Goal: Participate in discussion: Engage in conversation with other users on a specific topic

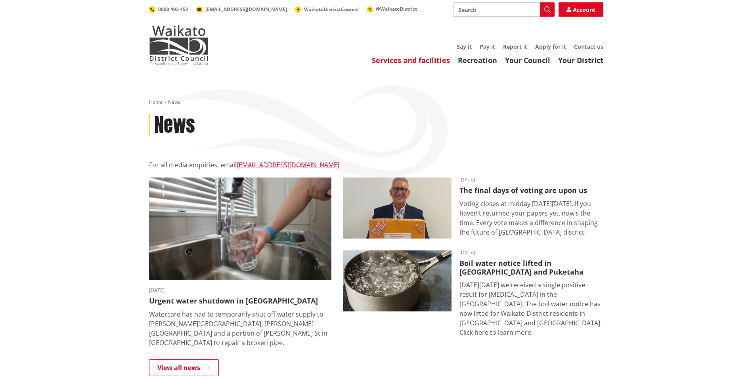
click at [402, 61] on link "Services and facilities" at bounding box center [411, 60] width 78 height 10
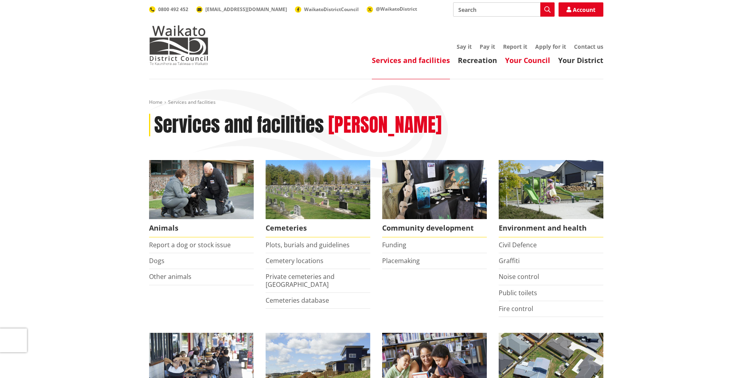
click at [531, 59] on link "Your Council" at bounding box center [527, 60] width 45 height 10
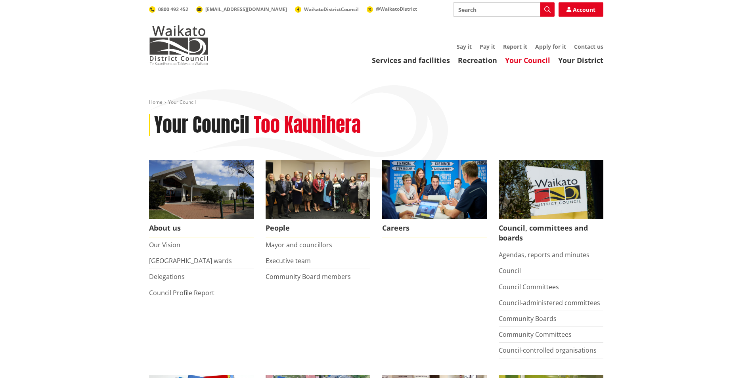
click at [514, 60] on link "Your Council" at bounding box center [527, 60] width 45 height 10
click at [400, 61] on link "Services and facilities" at bounding box center [411, 60] width 78 height 10
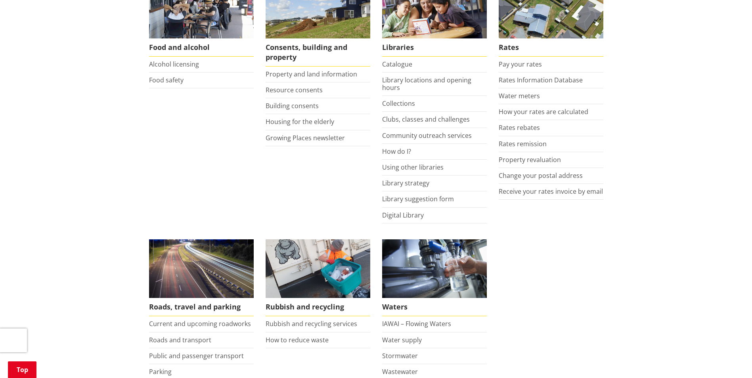
scroll to position [357, 0]
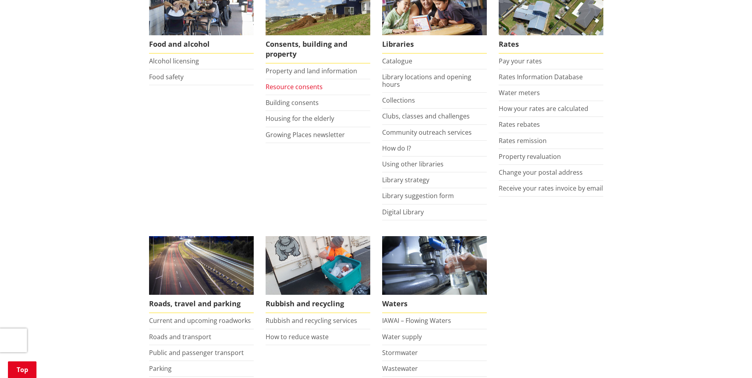
click at [305, 85] on link "Resource consents" at bounding box center [293, 86] width 57 height 9
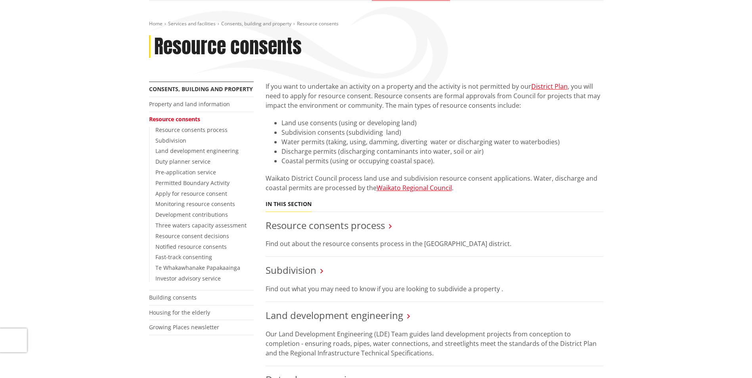
scroll to position [79, 0]
click at [198, 245] on link "Notified resource consents" at bounding box center [190, 246] width 71 height 8
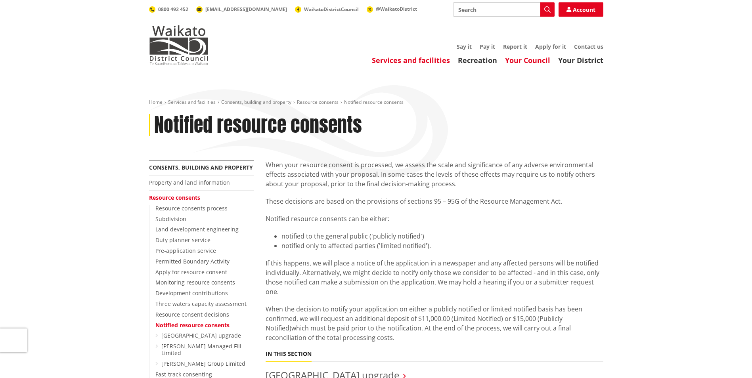
click at [542, 59] on link "Your Council" at bounding box center [527, 60] width 45 height 10
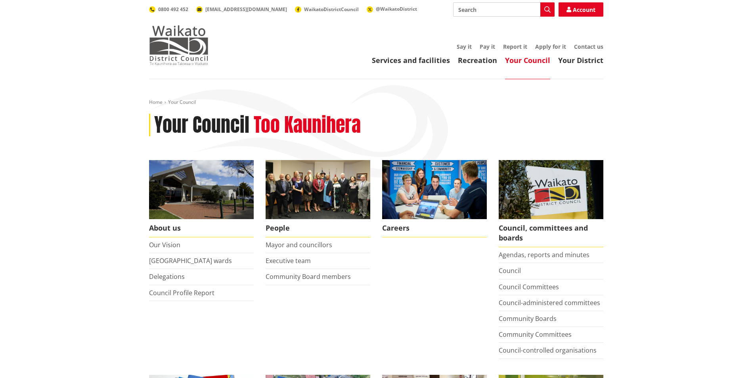
click at [185, 55] on img at bounding box center [178, 45] width 59 height 40
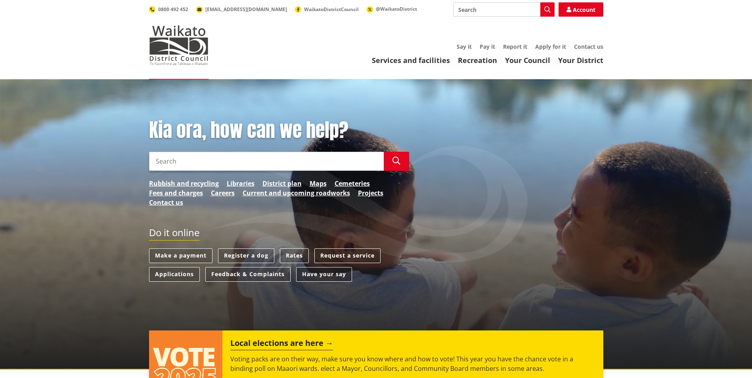
click at [315, 274] on link "Have your say" at bounding box center [324, 274] width 56 height 15
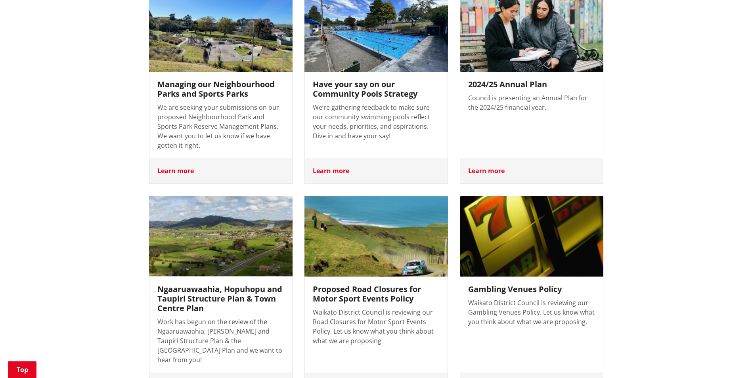
scroll to position [396, 0]
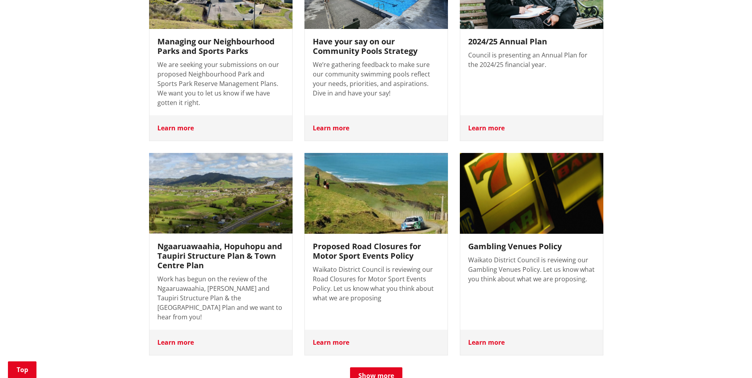
click at [233, 37] on h3 "Managing our Neighbourhood Parks and Sports Parks" at bounding box center [220, 46] width 127 height 19
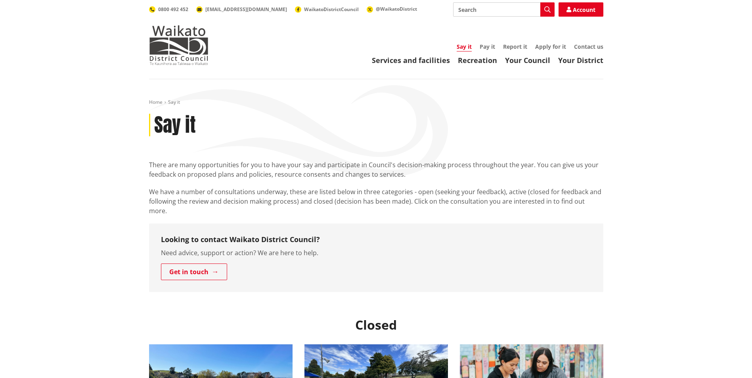
scroll to position [398, 0]
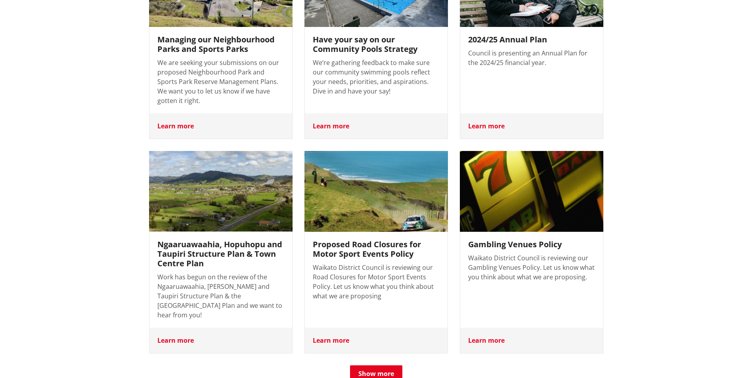
click at [338, 252] on div "Proposed Road Closures for Motor Sport Events Policy Waikato District Council i…" at bounding box center [376, 280] width 143 height 96
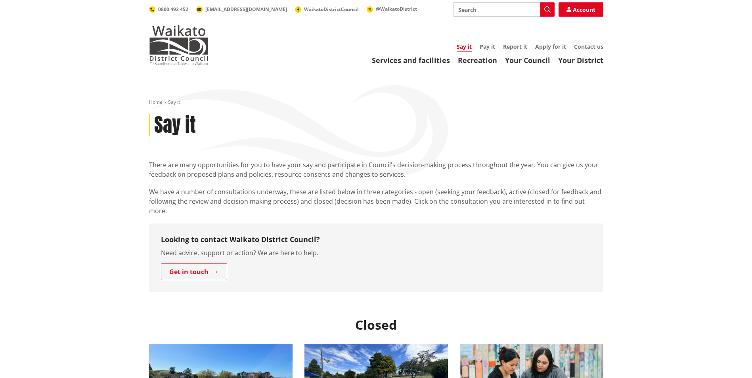
scroll to position [398, 0]
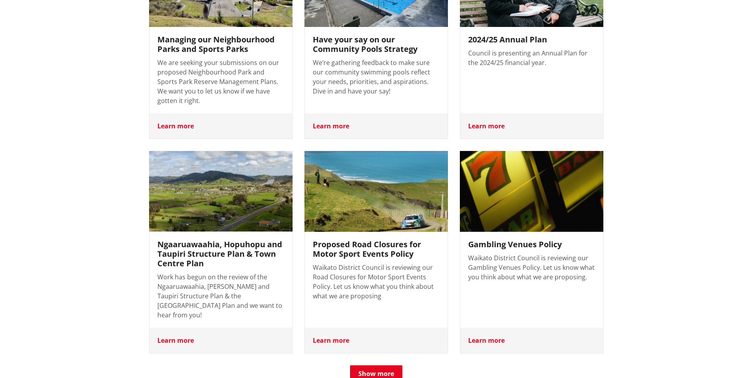
click at [498, 253] on p "Waikato District Council is reviewing our Gambling Venues Policy. Let us know w…" at bounding box center [531, 267] width 127 height 29
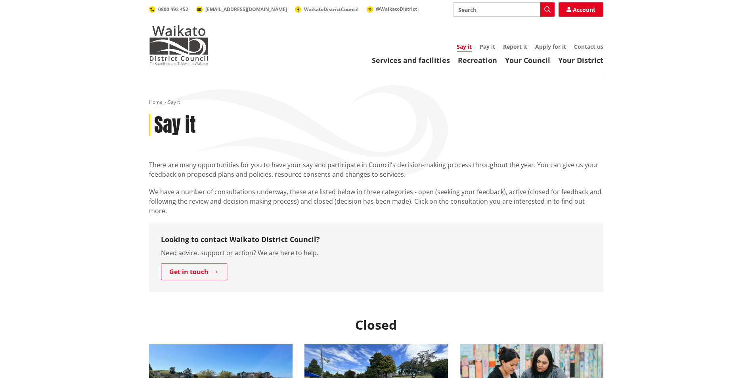
scroll to position [398, 0]
